Goal: Information Seeking & Learning: Check status

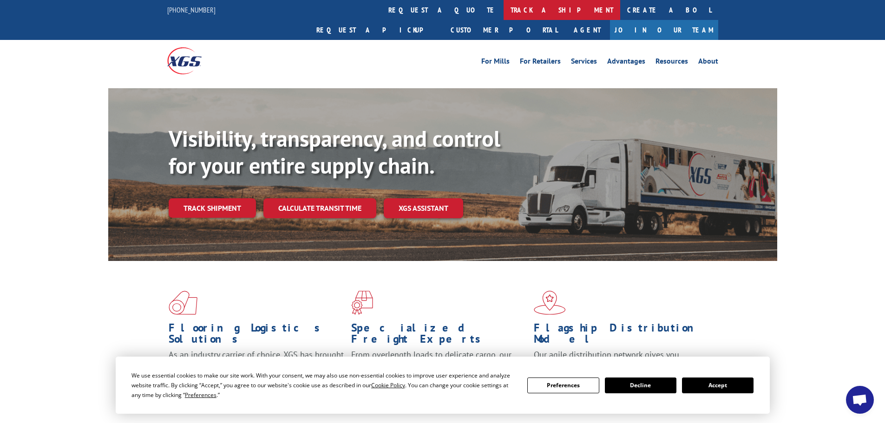
click at [504, 10] on link "track a shipment" at bounding box center [562, 10] width 117 height 20
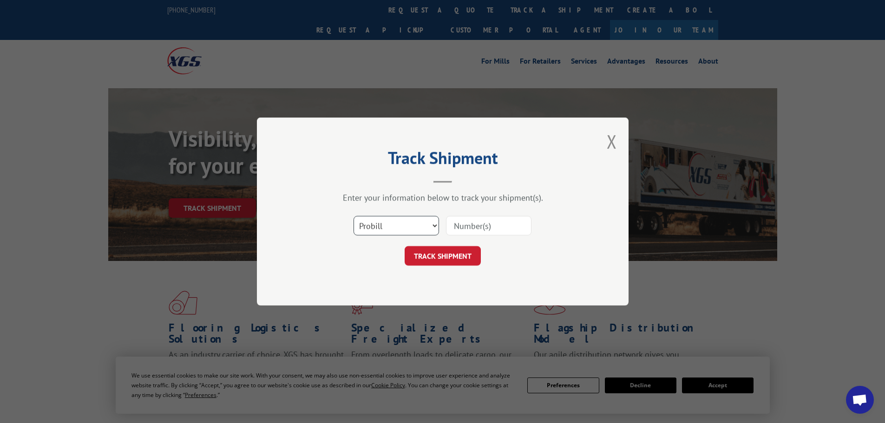
click at [370, 225] on select "Select category... Probill BOL PO" at bounding box center [396, 226] width 85 height 20
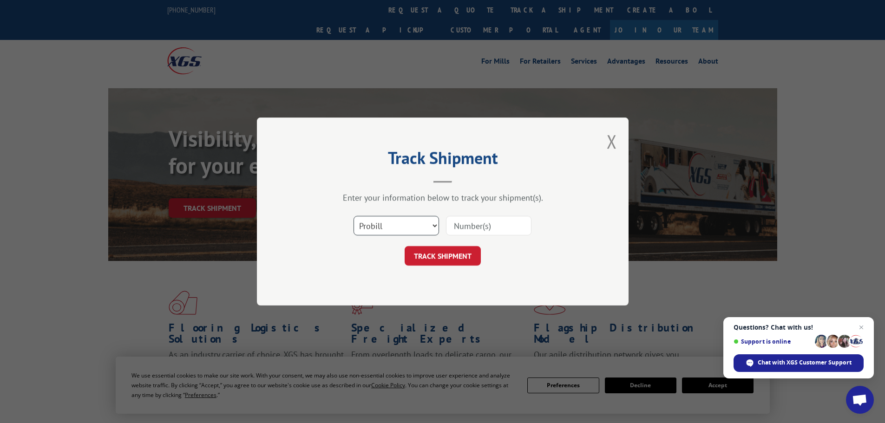
select select "bol"
click at [354, 216] on select "Select category... Probill BOL PO" at bounding box center [396, 226] width 85 height 20
click at [472, 230] on input at bounding box center [488, 226] width 85 height 20
paste input "5576897"
type input "5576897"
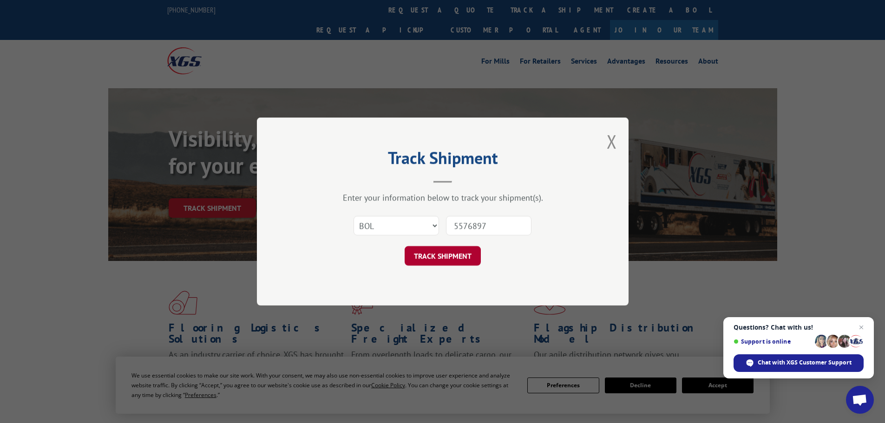
click at [431, 256] on button "TRACK SHIPMENT" at bounding box center [443, 256] width 76 height 20
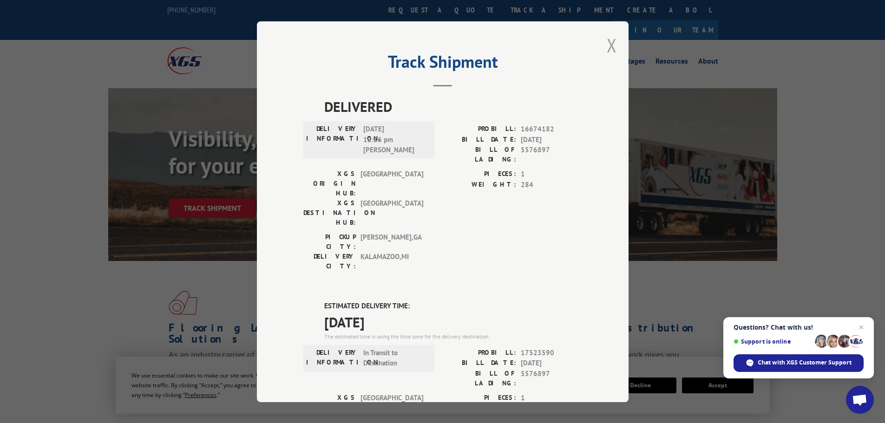
click at [607, 45] on button "Close modal" at bounding box center [612, 45] width 10 height 25
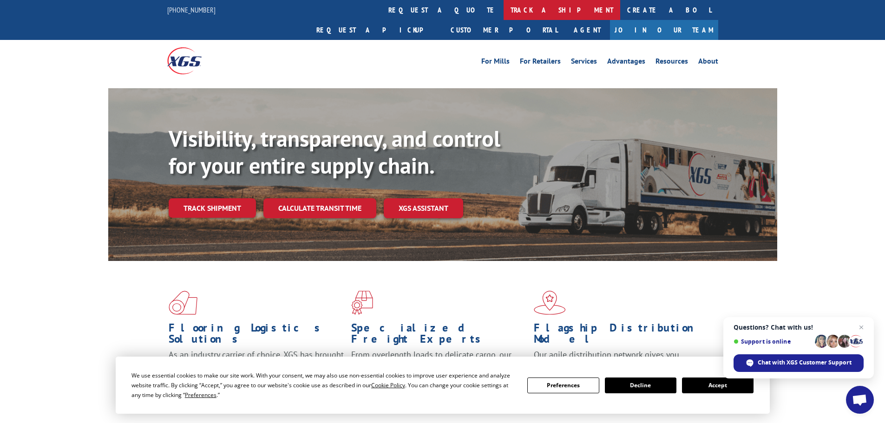
click at [504, 6] on link "track a shipment" at bounding box center [562, 10] width 117 height 20
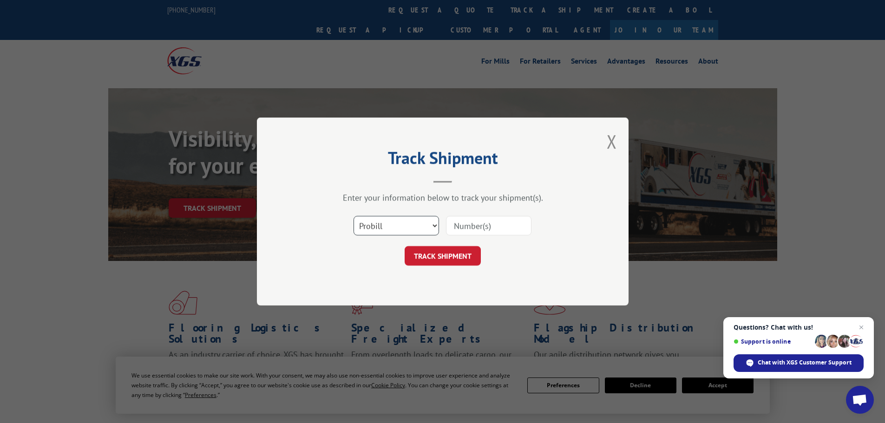
click at [363, 223] on select "Select category... Probill BOL PO" at bounding box center [396, 226] width 85 height 20
select select "bol"
click at [354, 216] on select "Select category... Probill BOL PO" at bounding box center [396, 226] width 85 height 20
drag, startPoint x: 448, startPoint y: 225, endPoint x: 456, endPoint y: 219, distance: 9.7
click at [454, 221] on input at bounding box center [488, 226] width 85 height 20
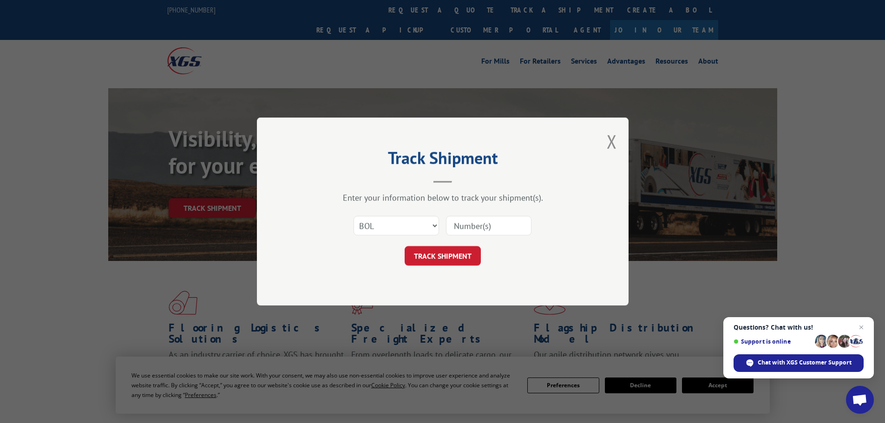
paste input "5512011"
type input "5512011"
click at [432, 252] on button "TRACK SHIPMENT" at bounding box center [443, 256] width 76 height 20
